Goal: Task Accomplishment & Management: Manage account settings

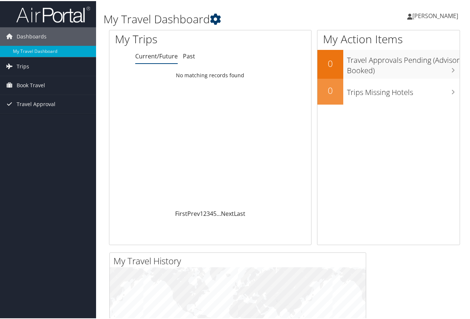
click at [219, 20] on icon at bounding box center [215, 18] width 11 height 11
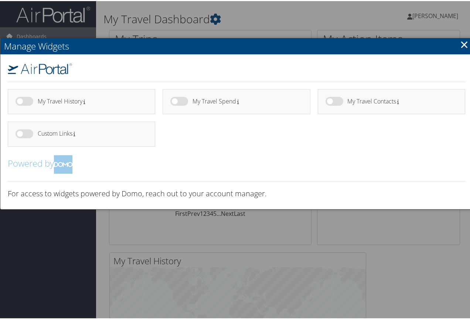
click at [462, 44] on link "×" at bounding box center [464, 43] width 9 height 15
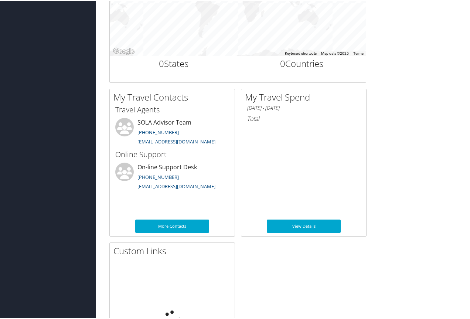
scroll to position [401, 0]
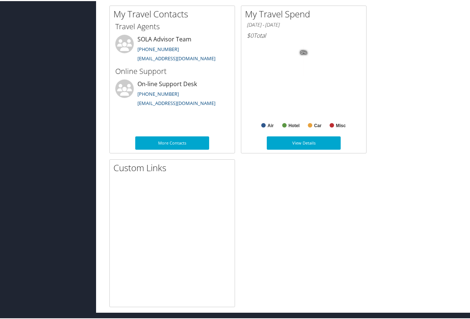
click at [448, 116] on div "My Travel History Small Medium Large ← Move left → Move right ↑ Move up ↓ Move …" at bounding box center [284, 78] width 362 height 455
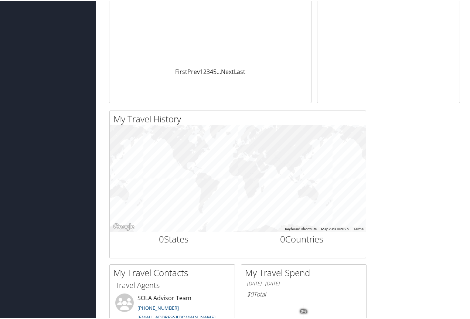
scroll to position [0, 0]
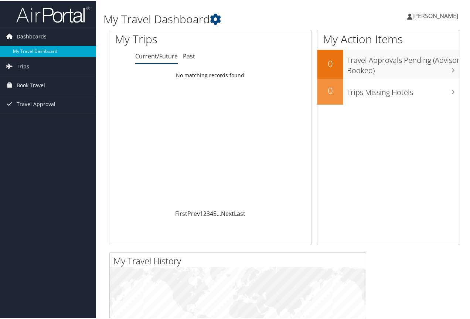
click at [28, 31] on span "Dashboards" at bounding box center [32, 35] width 30 height 18
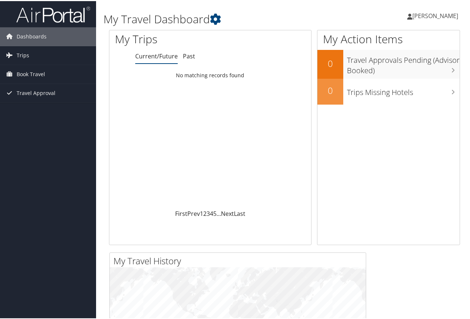
click at [422, 17] on span "[PERSON_NAME]" at bounding box center [435, 15] width 46 height 8
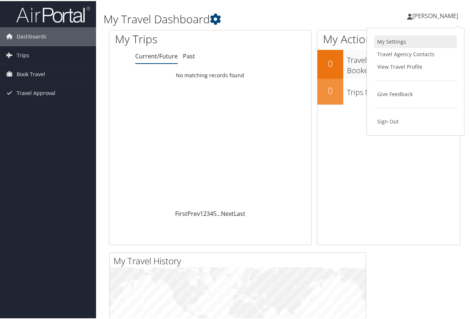
click at [386, 37] on link "My Settings" at bounding box center [415, 40] width 82 height 13
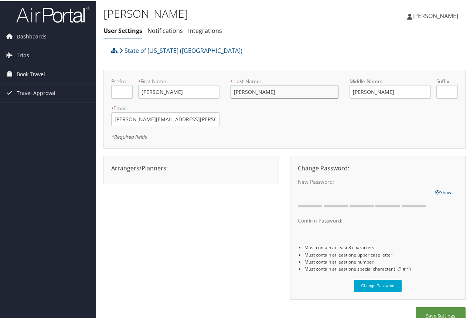
drag, startPoint x: 256, startPoint y: 90, endPoint x: 211, endPoint y: 90, distance: 45.8
click at [211, 77] on form "Prefix: * First Name: [PERSON_NAME] This field is required * Last Name: [PERSON…" at bounding box center [285, 77] width 358 height 0
type input "WHITE"
drag, startPoint x: 187, startPoint y: 117, endPoint x: 123, endPoint y: 117, distance: 64.3
click at [123, 117] on input "[PERSON_NAME][EMAIL_ADDRESS][PERSON_NAME][DOMAIN_NAME]" at bounding box center [165, 118] width 108 height 14
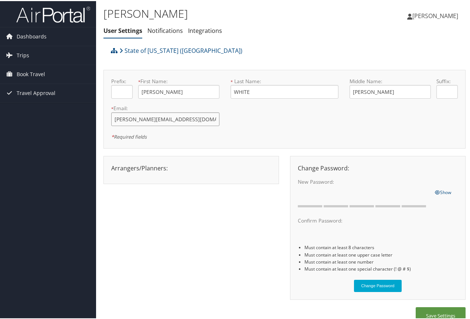
type input "[PERSON_NAME][EMAIL_ADDRESS][DOMAIN_NAME]"
click at [253, 112] on div "Prefix: * First Name: [PERSON_NAME] This field is required * Last Name: WHITE T…" at bounding box center [285, 108] width 358 height 63
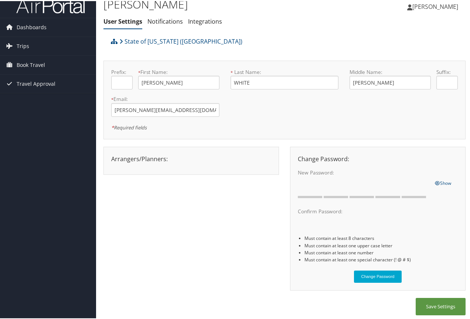
scroll to position [12, 0]
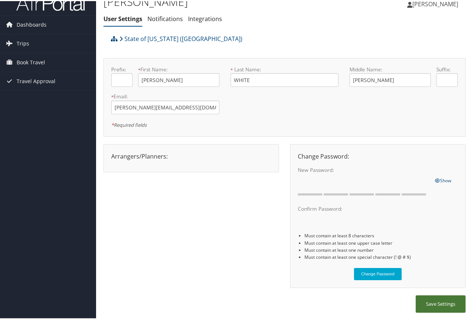
click at [438, 305] on button "Save Settings" at bounding box center [441, 302] width 50 height 17
click at [425, 301] on button "Save Settings" at bounding box center [441, 302] width 50 height 17
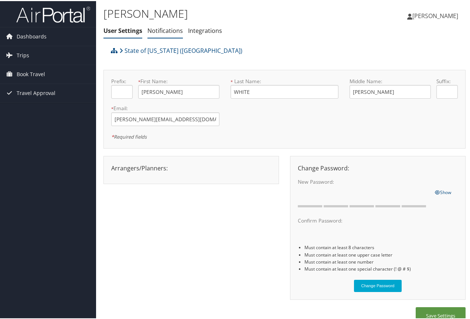
click at [168, 28] on link "Notifications" at bounding box center [164, 30] width 35 height 8
